Goal: Find specific page/section: Find specific page/section

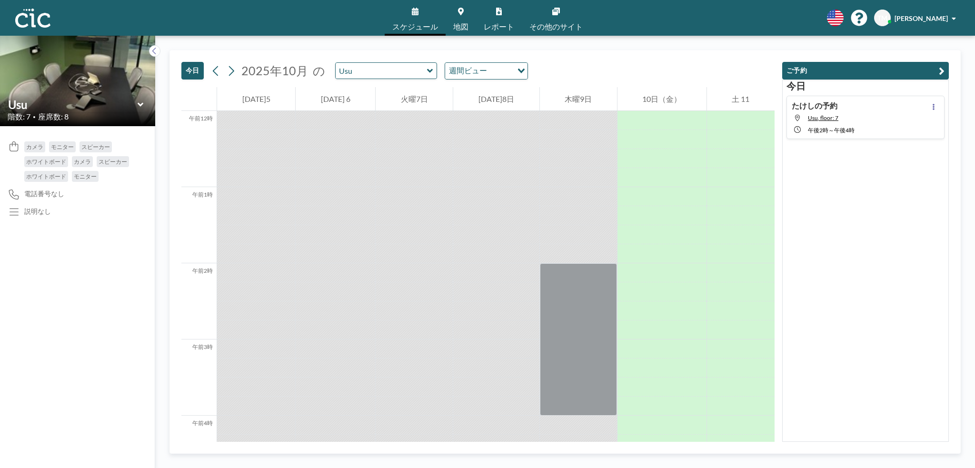
click at [427, 70] on icon at bounding box center [430, 71] width 6 height 4
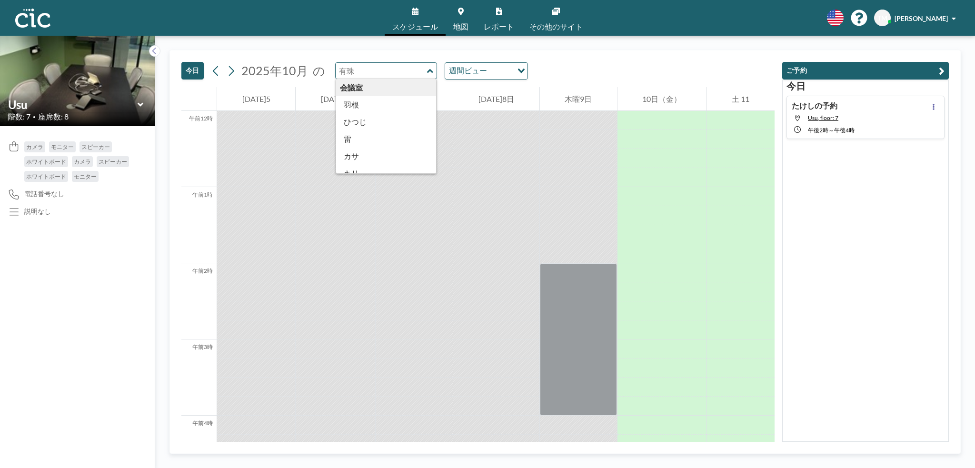
click at [457, 26] on font "地図" at bounding box center [460, 26] width 15 height 9
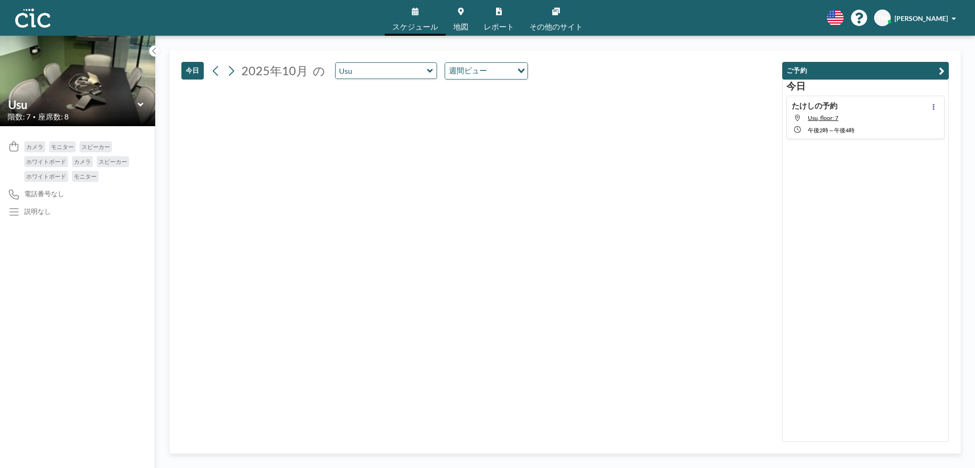
click at [427, 69] on icon at bounding box center [430, 71] width 6 height 10
click at [270, 172] on div at bounding box center [477, 264] width 593 height 355
click at [277, 161] on div at bounding box center [477, 264] width 593 height 355
